Goal: Transaction & Acquisition: Purchase product/service

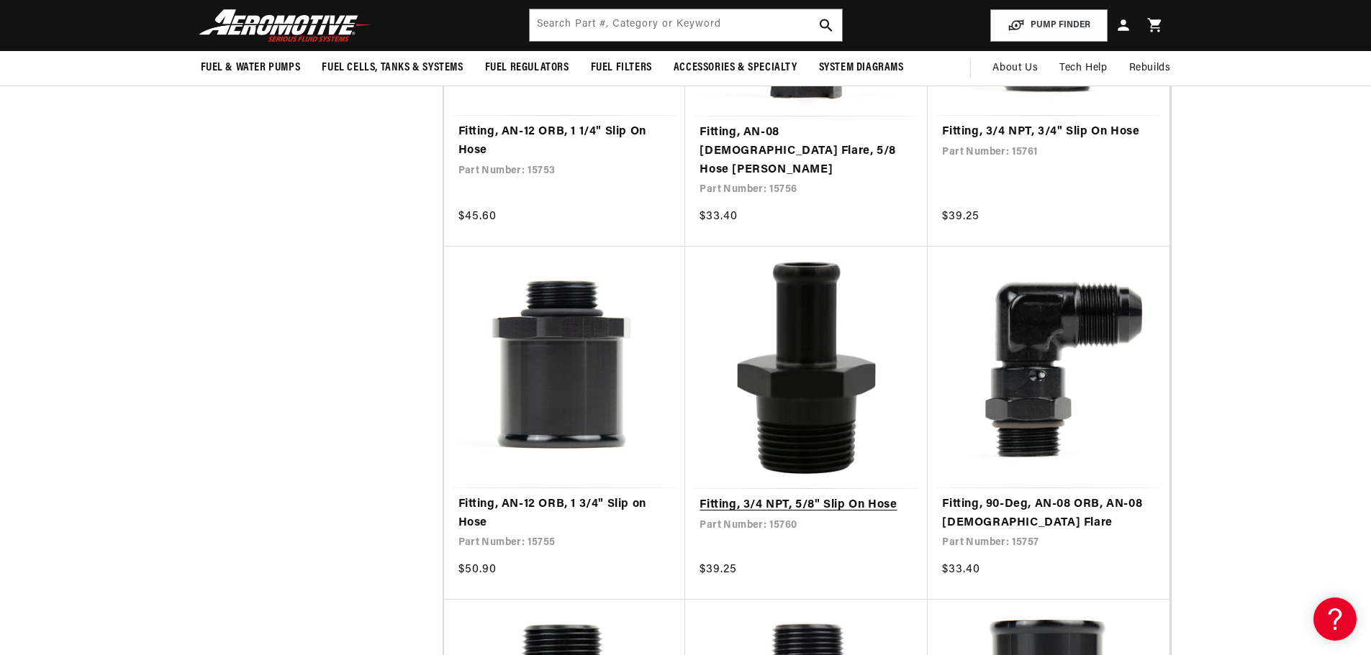
scroll to position [12663, 0]
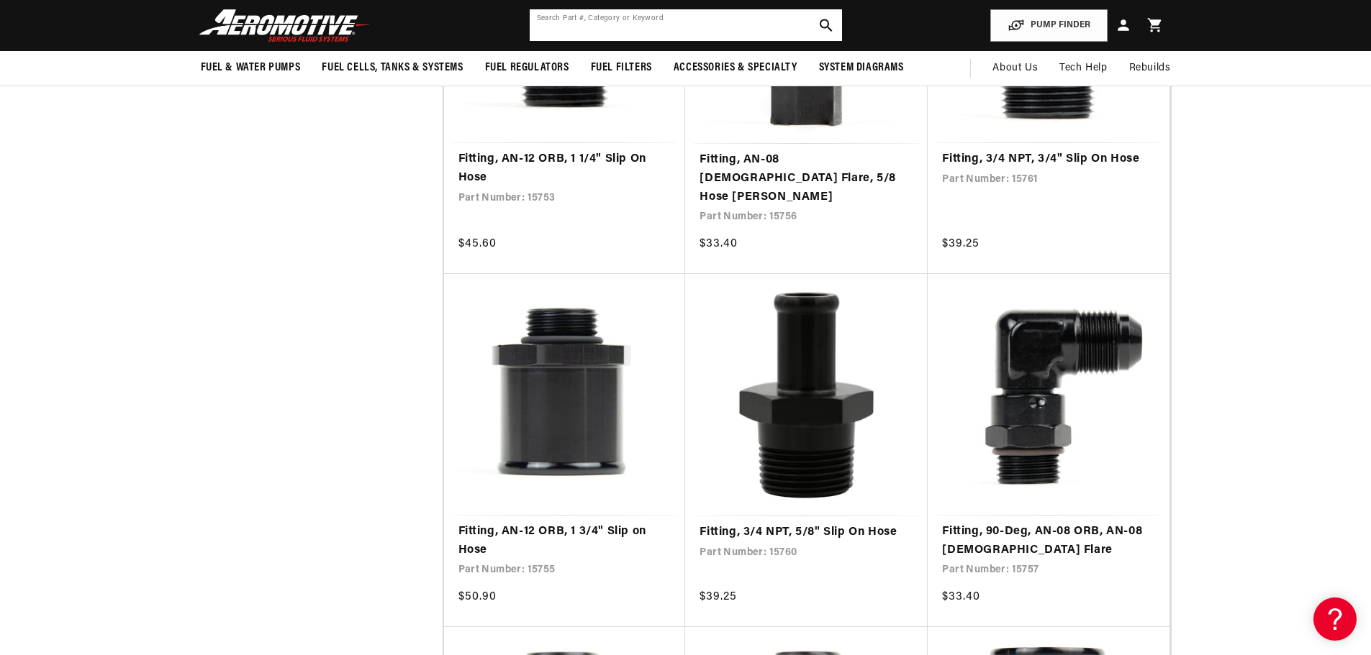
click at [635, 27] on input "text" at bounding box center [686, 25] width 312 height 32
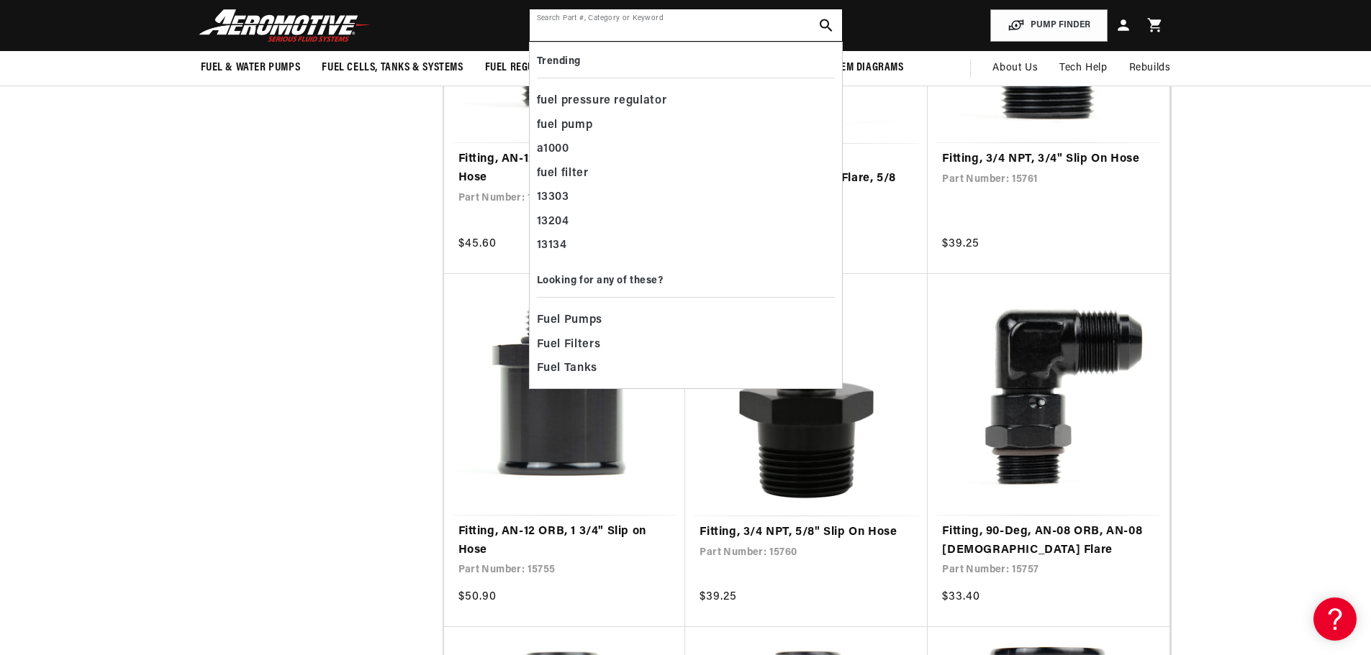
click at [580, 12] on input "text" at bounding box center [686, 25] width 312 height 32
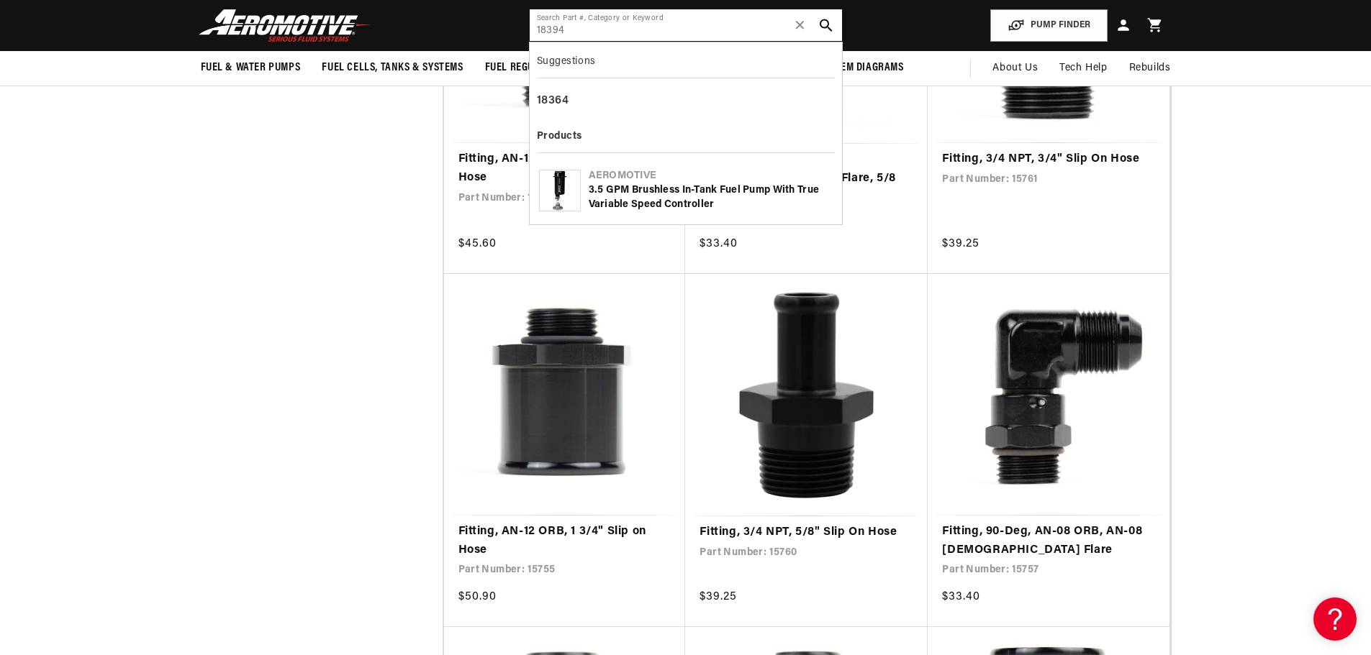
type input "18394"
click at [626, 196] on div "3.5 GPM Brushless In-Tank Fuel Pump with True Variable Speed Controller" at bounding box center [711, 197] width 244 height 28
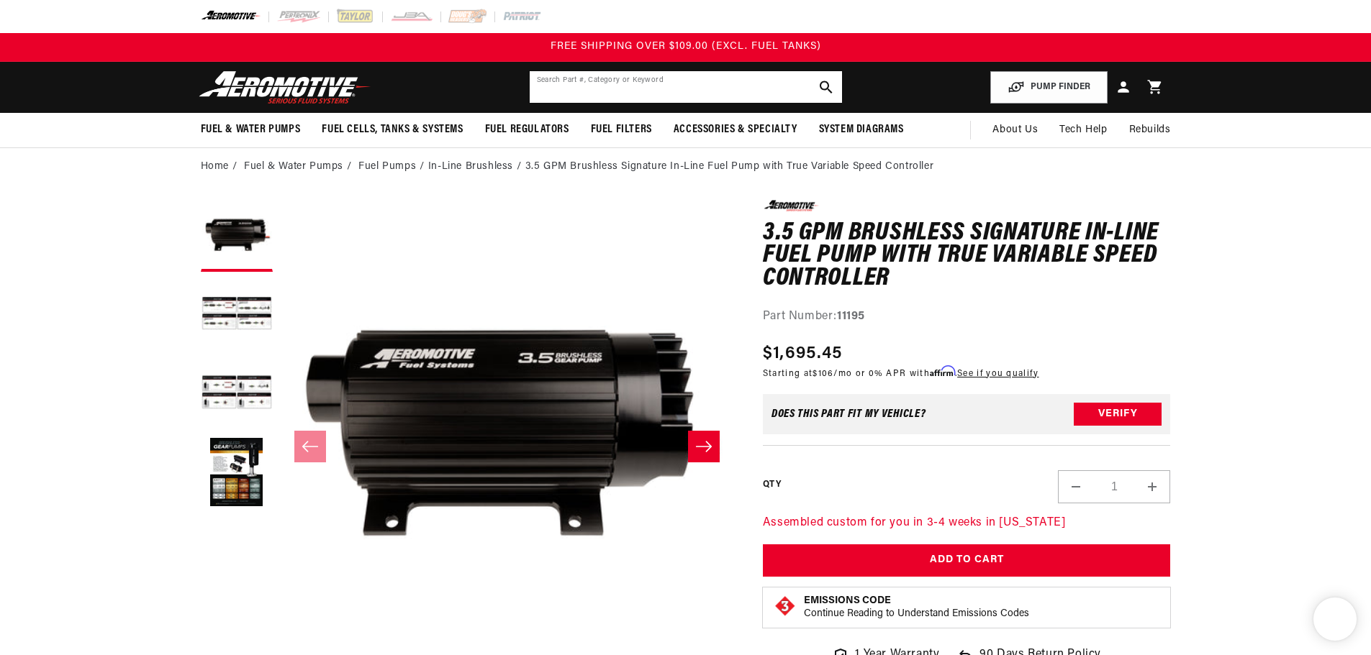
click at [573, 84] on input "text" at bounding box center [686, 87] width 312 height 32
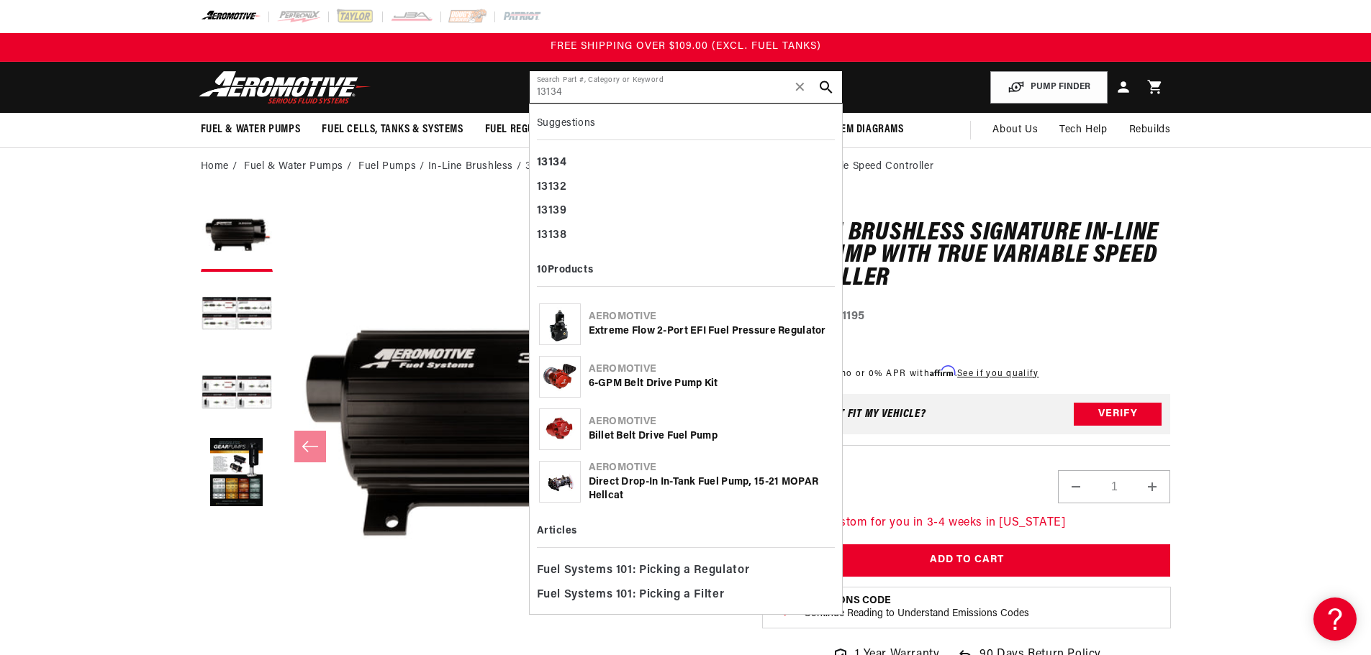
type input "13134"
click at [657, 332] on div "Extreme Flow 2-Port EFI Fuel Pressure Regulator" at bounding box center [711, 331] width 244 height 14
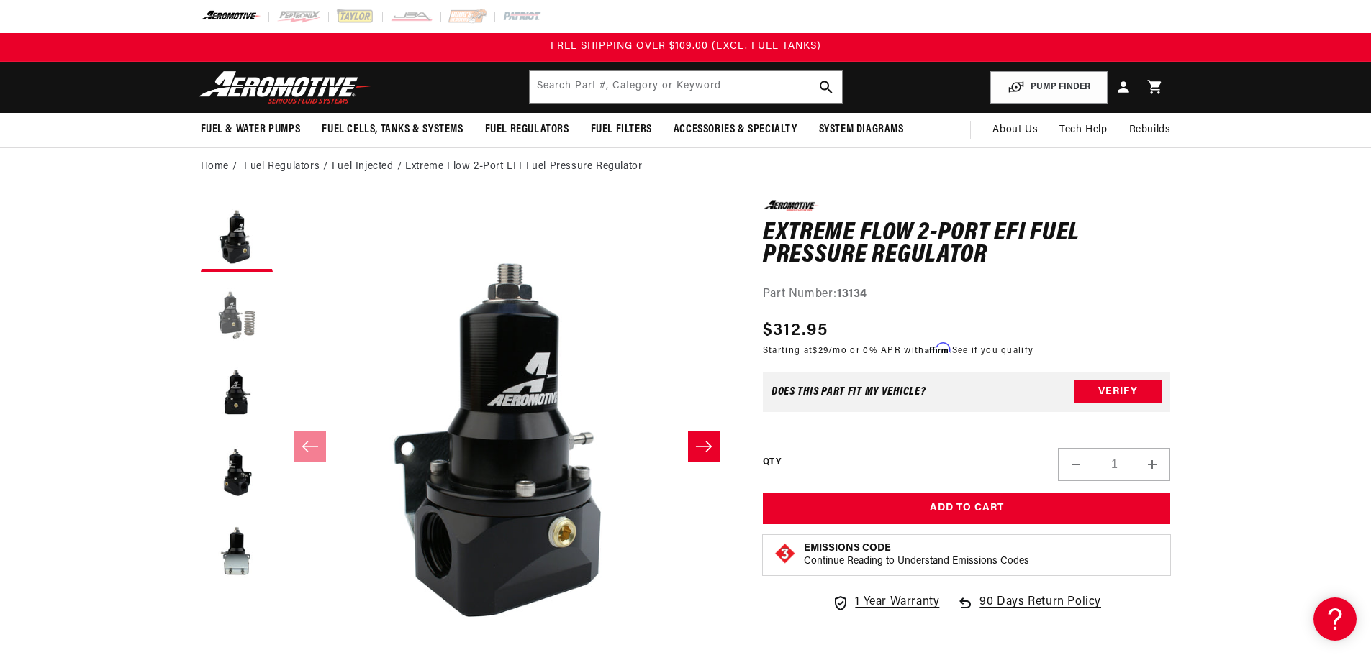
click at [235, 313] on button "Load image 2 in gallery view" at bounding box center [237, 315] width 72 height 72
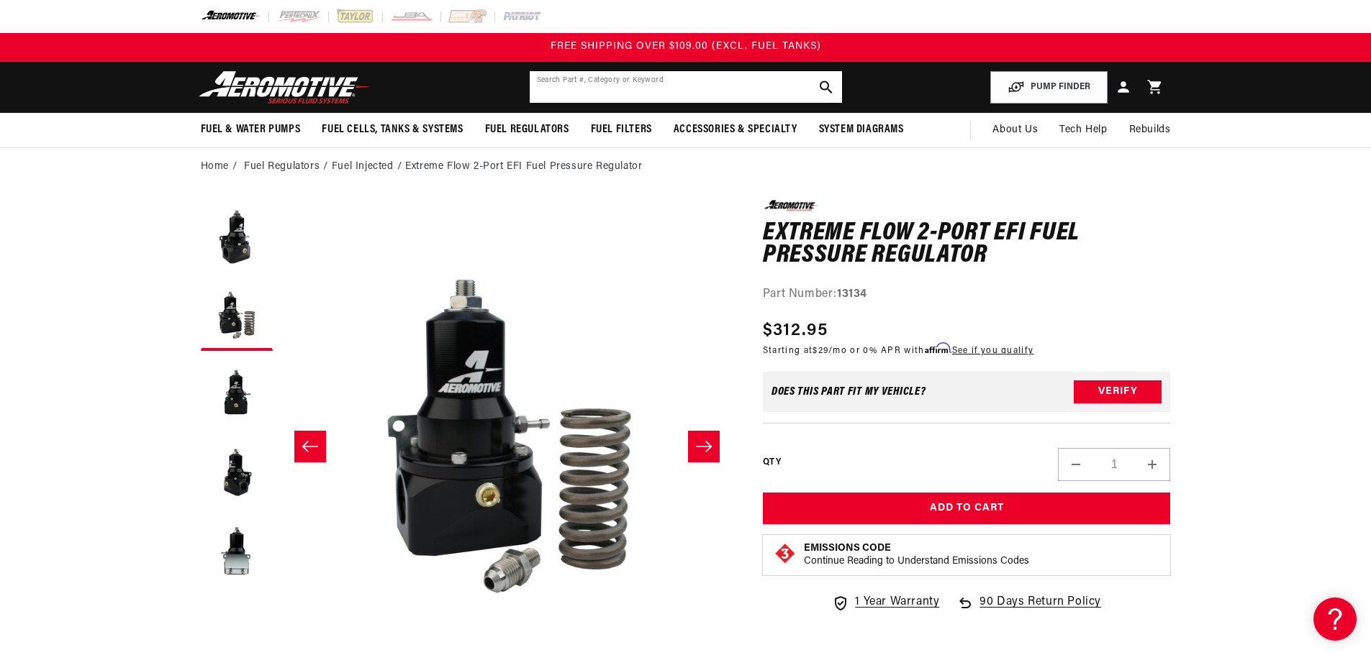
click at [594, 77] on input "text" at bounding box center [686, 87] width 312 height 32
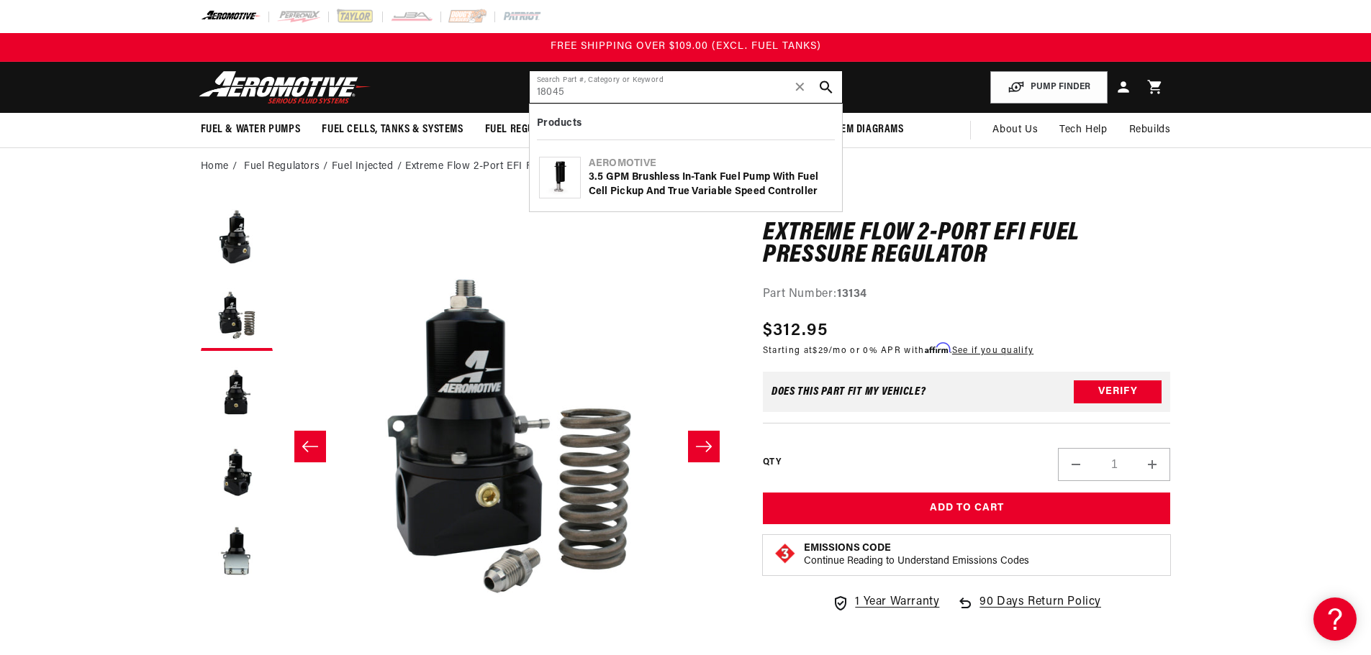
type input "18045"
click at [647, 178] on div "3.5 GPM Brushless In-Tank Fuel Pump with Fuel Cell Pickup and True Variable Spe…" at bounding box center [711, 185] width 244 height 28
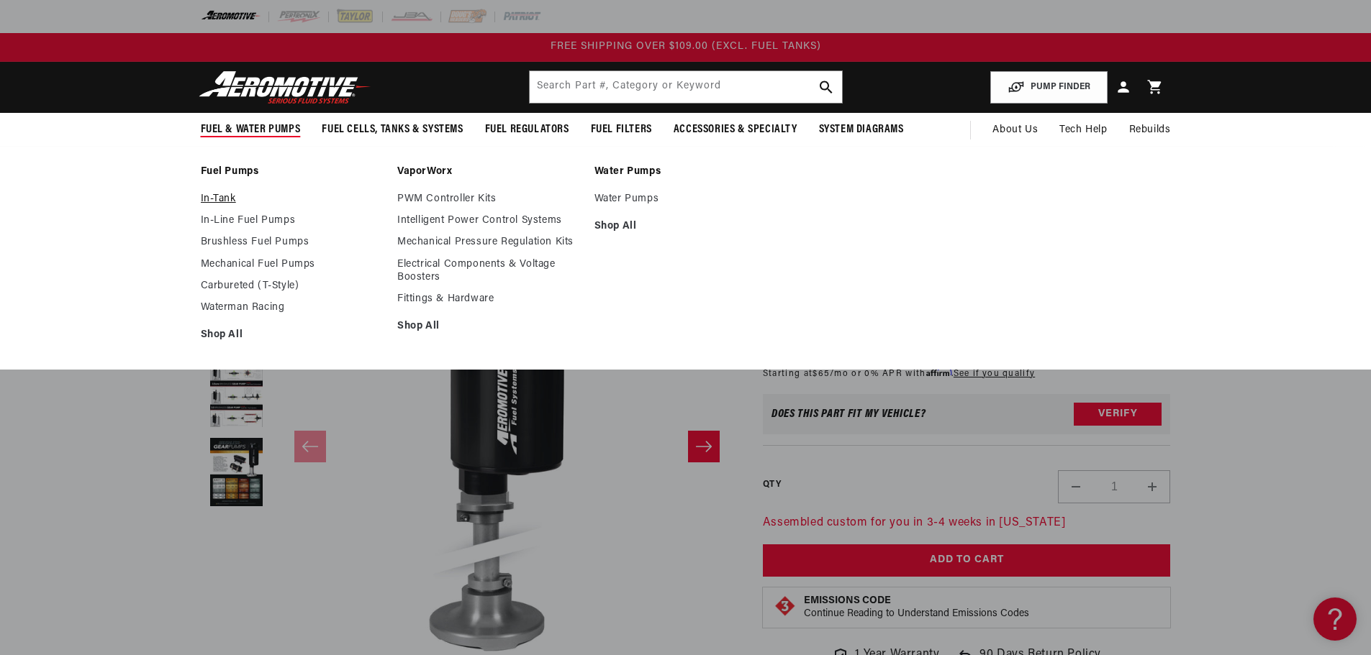
click at [231, 199] on link "In-Tank" at bounding box center [292, 199] width 183 height 13
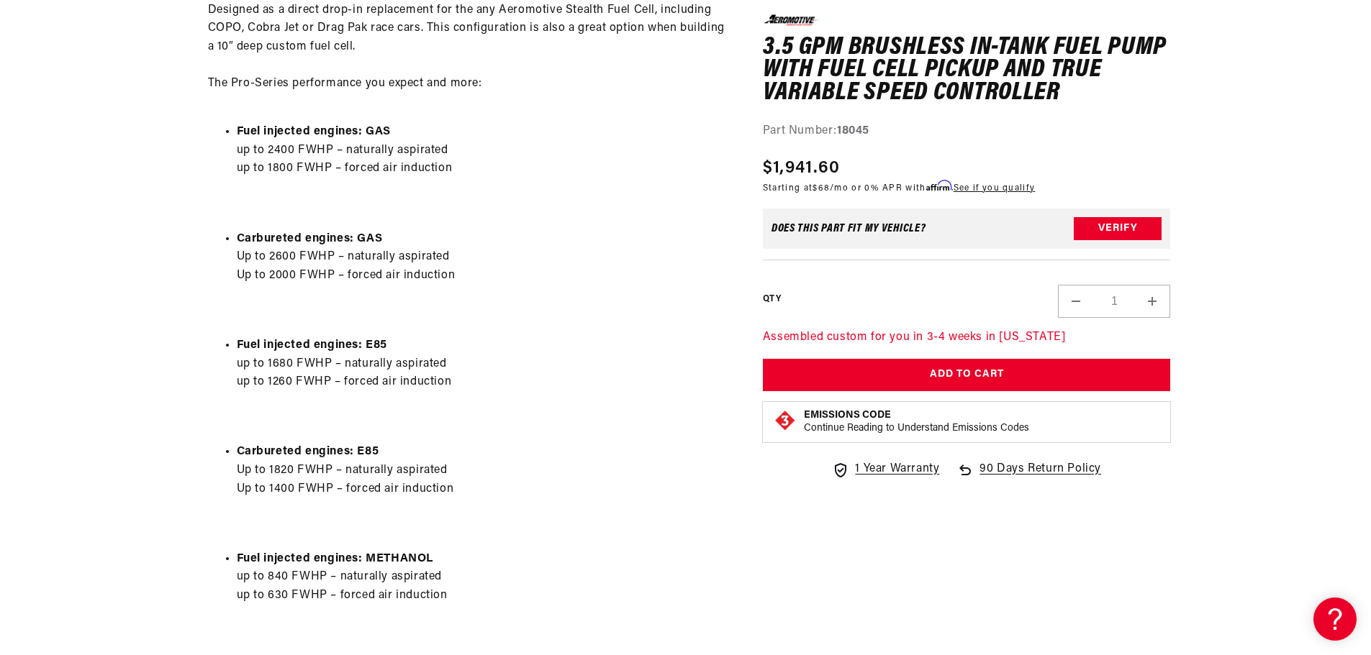
scroll to position [1007, 0]
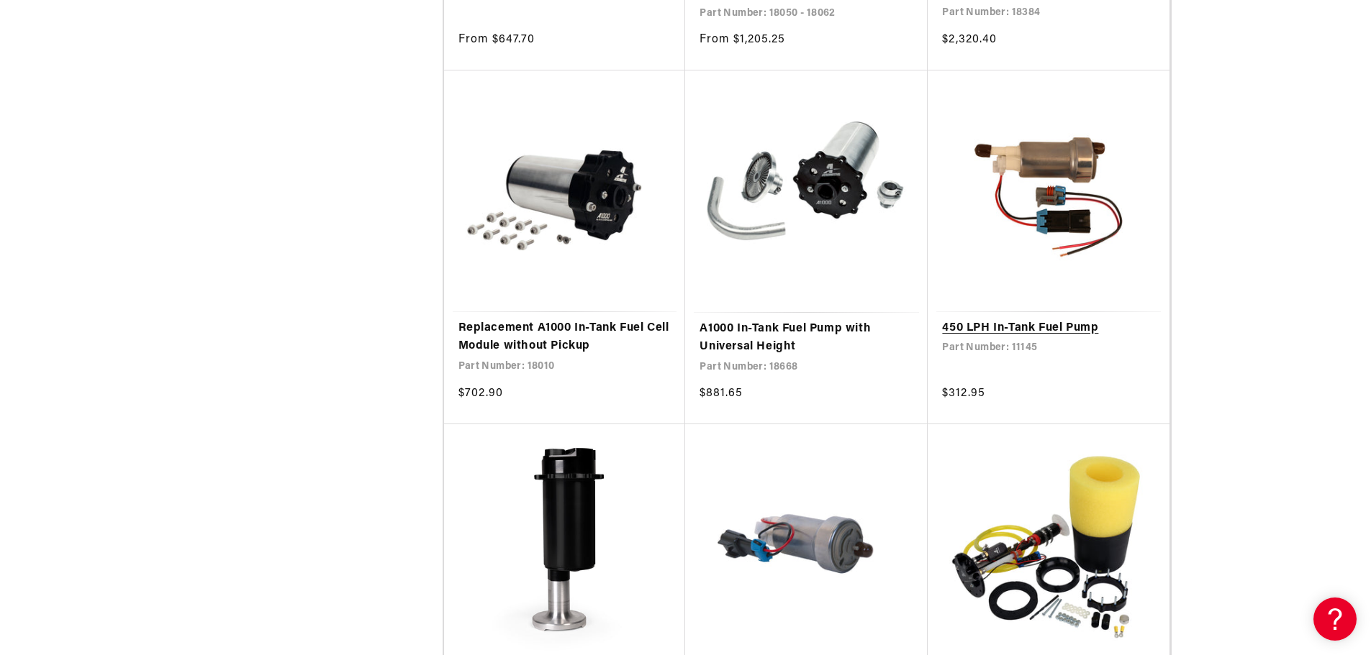
scroll to position [2302, 0]
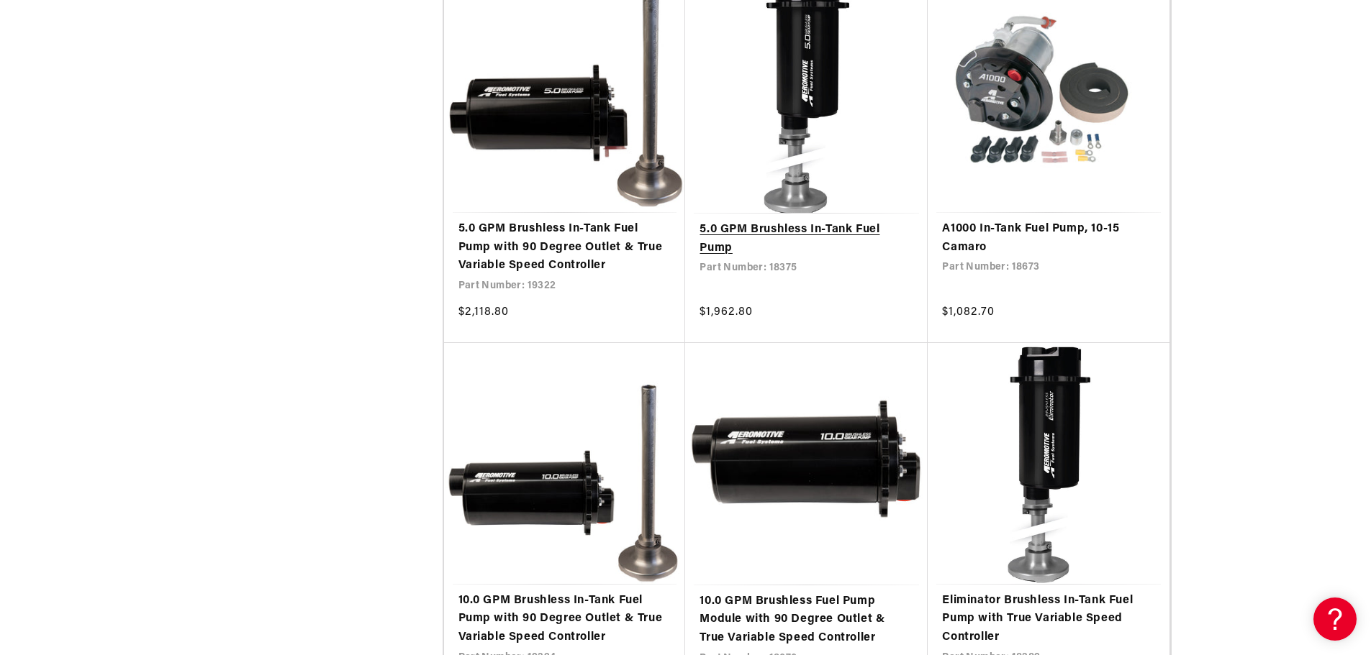
scroll to position [4029, 0]
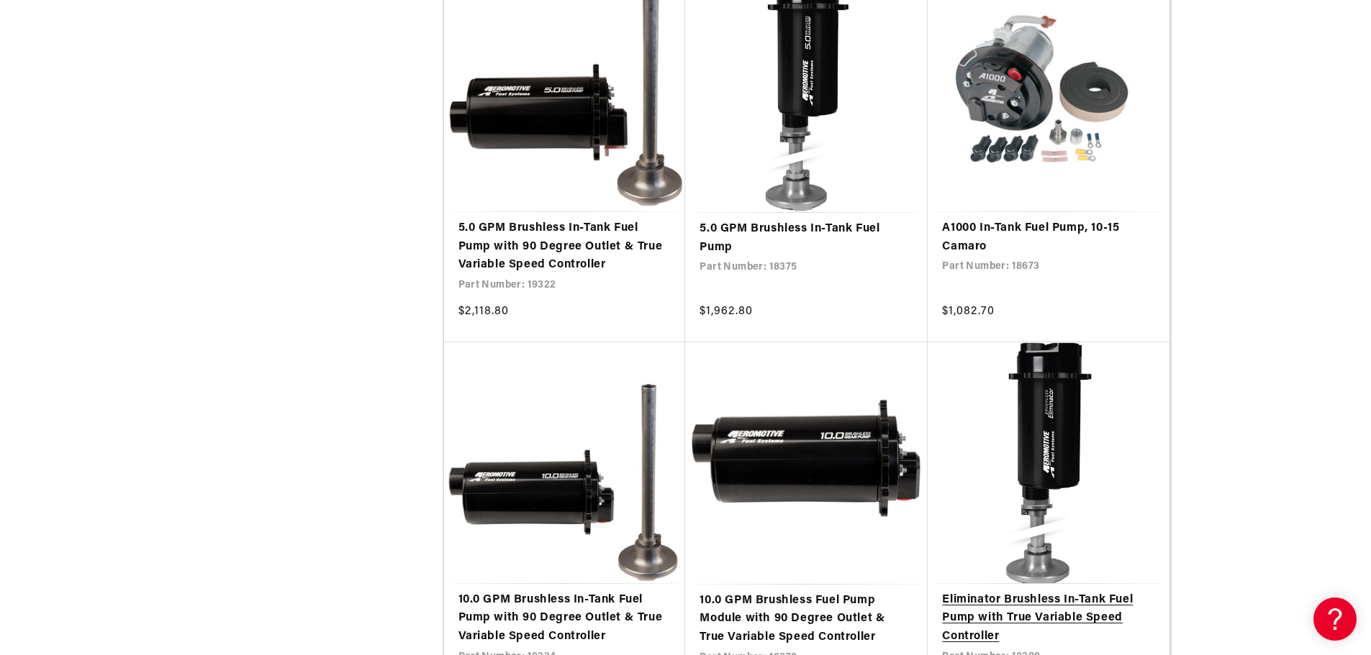
click at [1058, 594] on link "Eliminator Brushless In-Tank Fuel Pump with True Variable Speed Controller" at bounding box center [1048, 618] width 213 height 55
